Goal: Check status

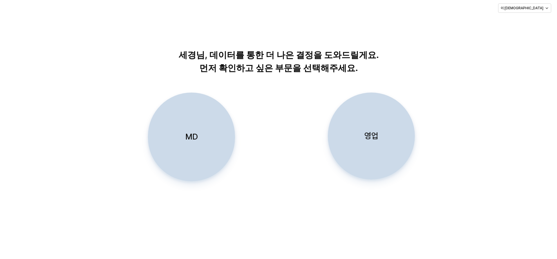
click at [355, 135] on div "영업" at bounding box center [371, 136] width 82 height 86
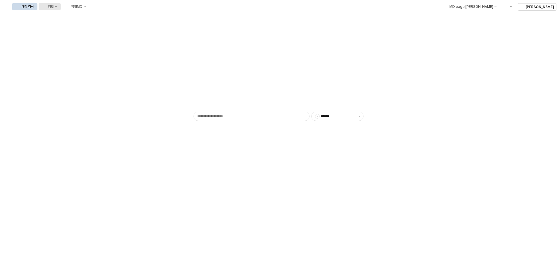
click at [46, 8] on div "영업" at bounding box center [44, 7] width 4 height 4
click at [113, 16] on div "목표매출 달성현황" at bounding box center [114, 17] width 31 height 5
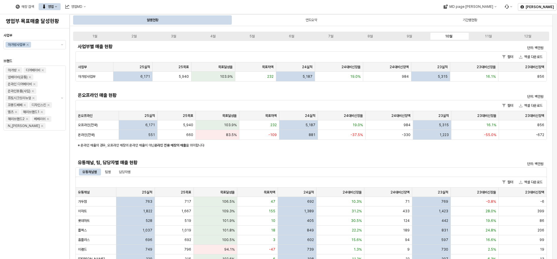
click at [54, 5] on div "영업" at bounding box center [51, 7] width 6 height 4
click at [111, 33] on div "플렉스 상세" at bounding box center [114, 36] width 46 height 9
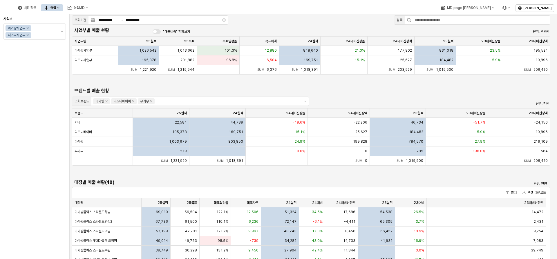
click at [63, 10] on button "영업" at bounding box center [52, 7] width 22 height 7
click at [113, 17] on div "목표매출 달성현황" at bounding box center [116, 18] width 31 height 5
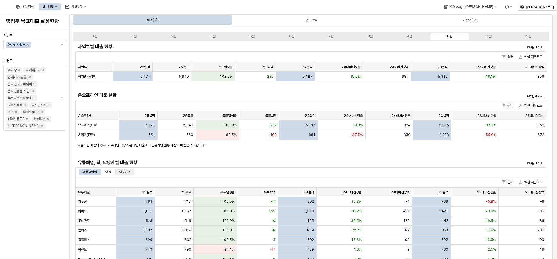
click at [125, 173] on div "담당자별" at bounding box center [125, 172] width 12 height 7
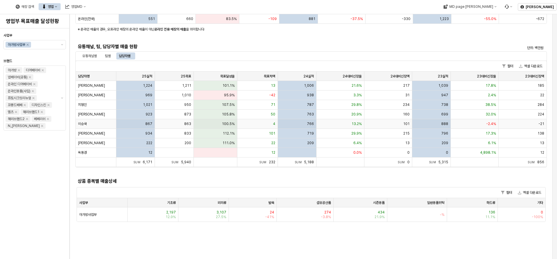
scroll to position [58, 0]
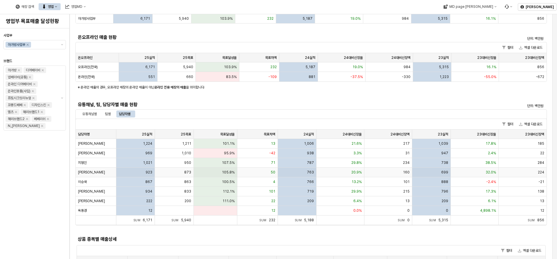
click at [142, 174] on div "923" at bounding box center [135, 173] width 39 height 10
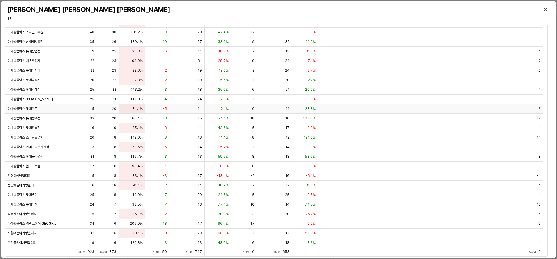
scroll to position [0, 0]
